Goal: Use online tool/utility: Utilize a website feature to perform a specific function

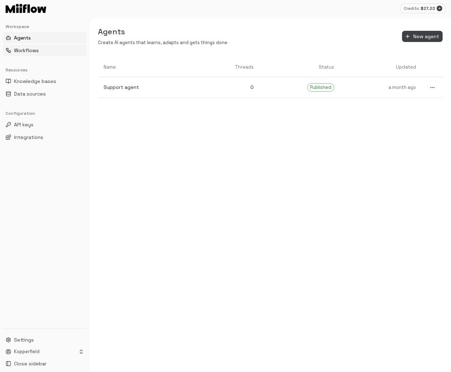
click at [24, 48] on span "Workflows" at bounding box center [26, 50] width 25 height 7
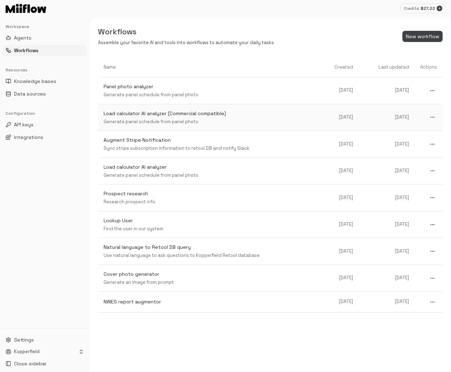
click at [161, 119] on p "Generate panel schedule from panel photo" at bounding box center [211, 122] width 215 height 7
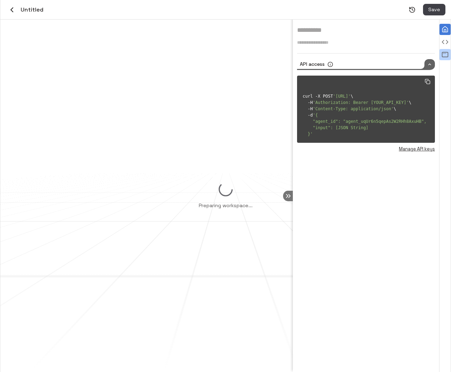
click at [449, 57] on div "View all agent runs" at bounding box center [445, 54] width 11 height 11
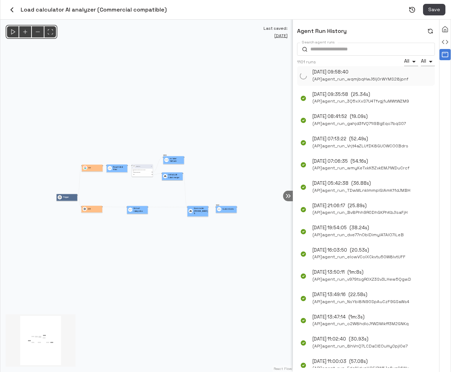
click at [371, 78] on span "( API ) agent_run_wqmjbqHwJ6lj0rWYMS28jpnf" at bounding box center [361, 79] width 96 height 7
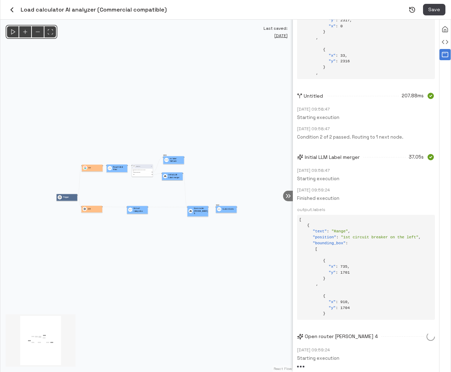
scroll to position [889, 0]
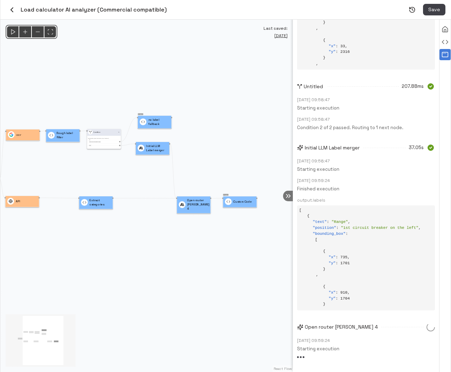
drag, startPoint x: 162, startPoint y: 231, endPoint x: 205, endPoint y: 235, distance: 42.8
click at [205, 235] on div "@keyframes flowAnimation { from { stroke-dashoffset: 36; } to { stroke-dashoffs…" at bounding box center [146, 196] width 293 height 352
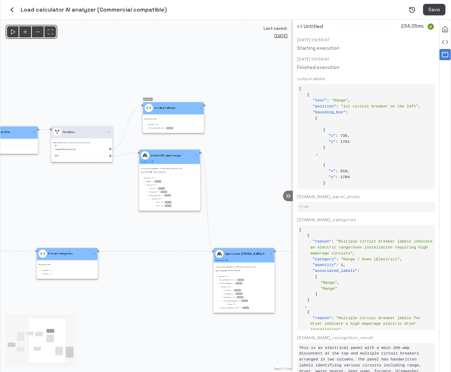
scroll to position [1504, 0]
